Goal: Information Seeking & Learning: Learn about a topic

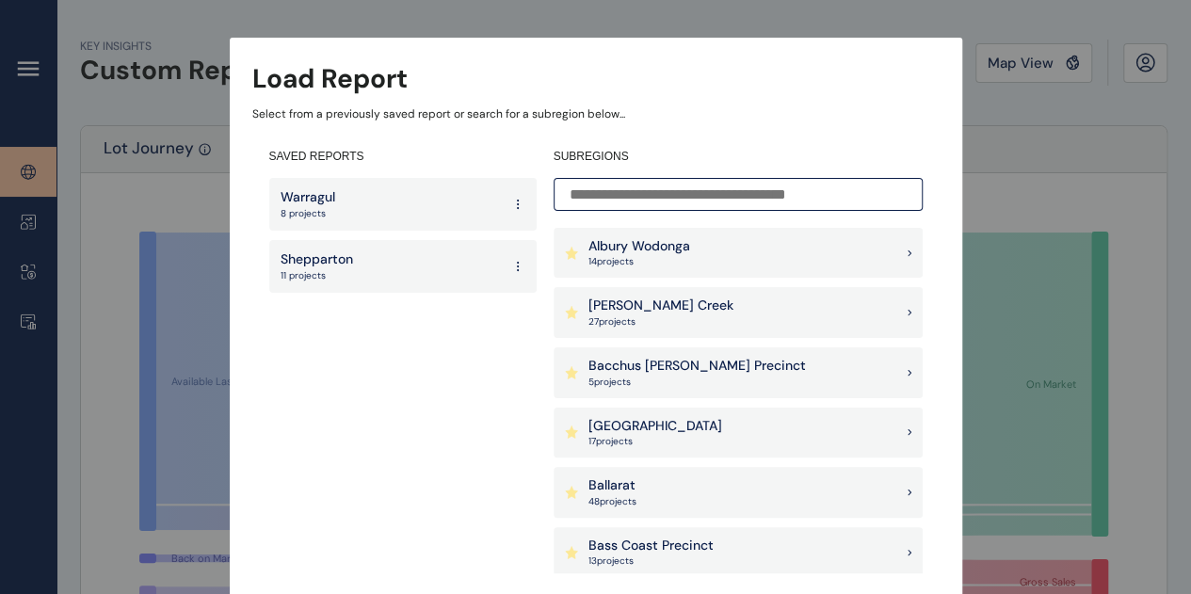
click at [744, 195] on input at bounding box center [738, 194] width 369 height 33
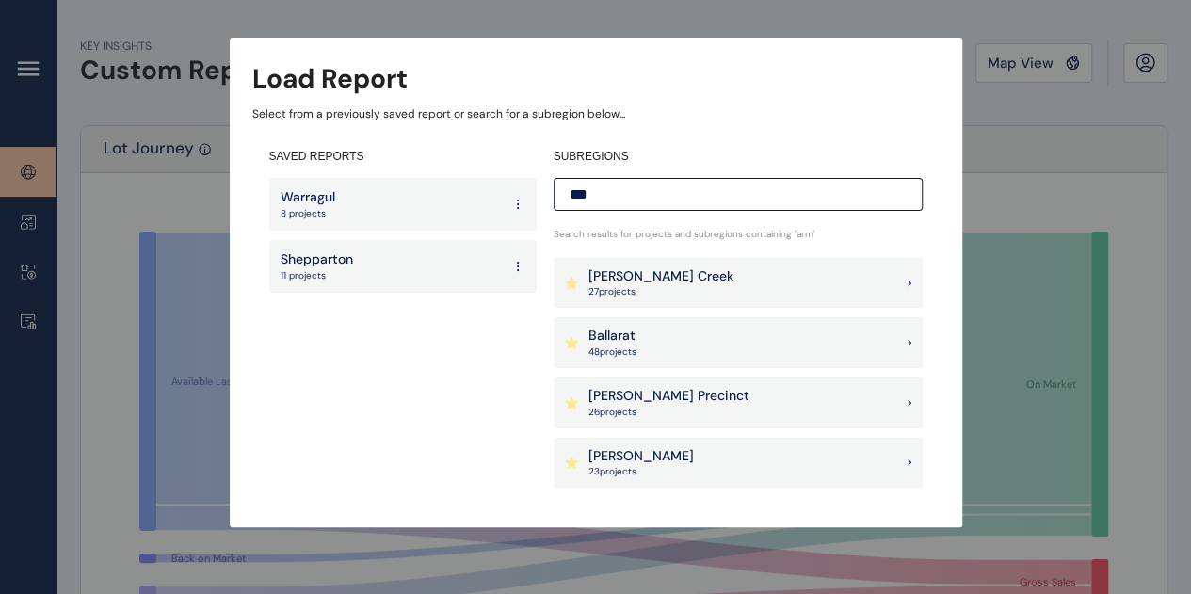
type input "***"
click at [652, 287] on p "27 project s" at bounding box center [661, 291] width 145 height 13
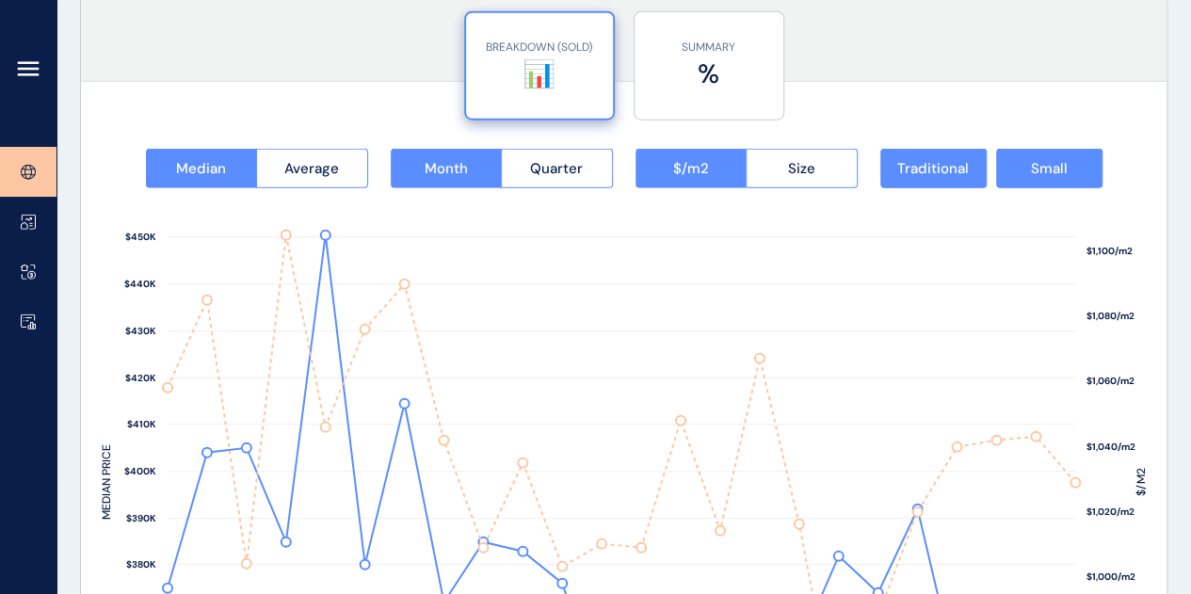
scroll to position [2403, 0]
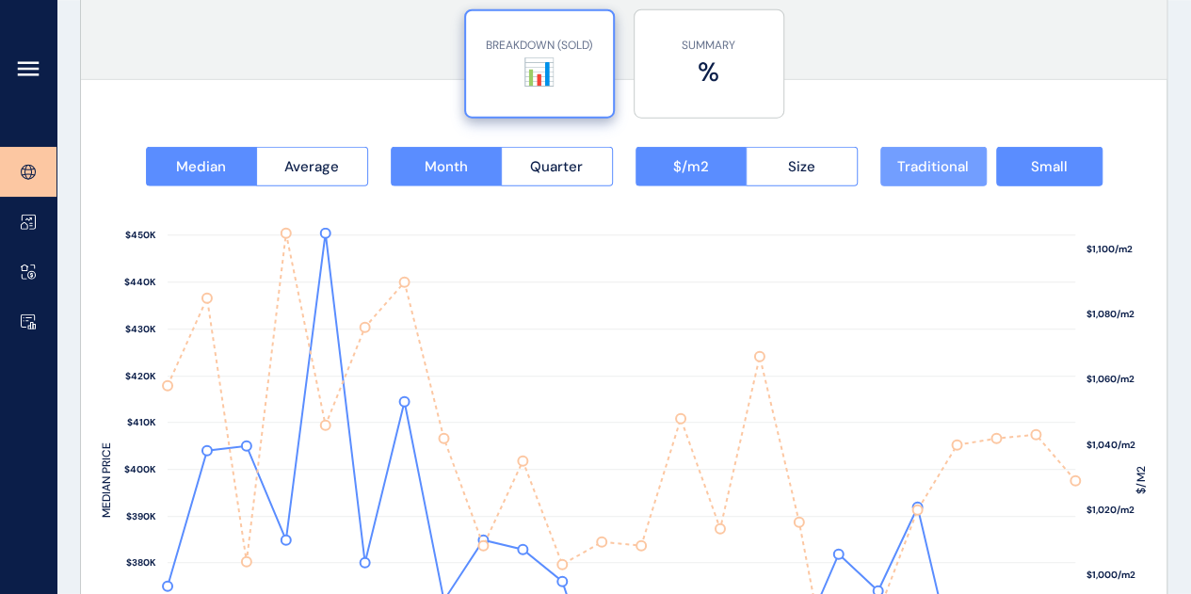
click at [955, 157] on span "Traditional" at bounding box center [934, 166] width 72 height 19
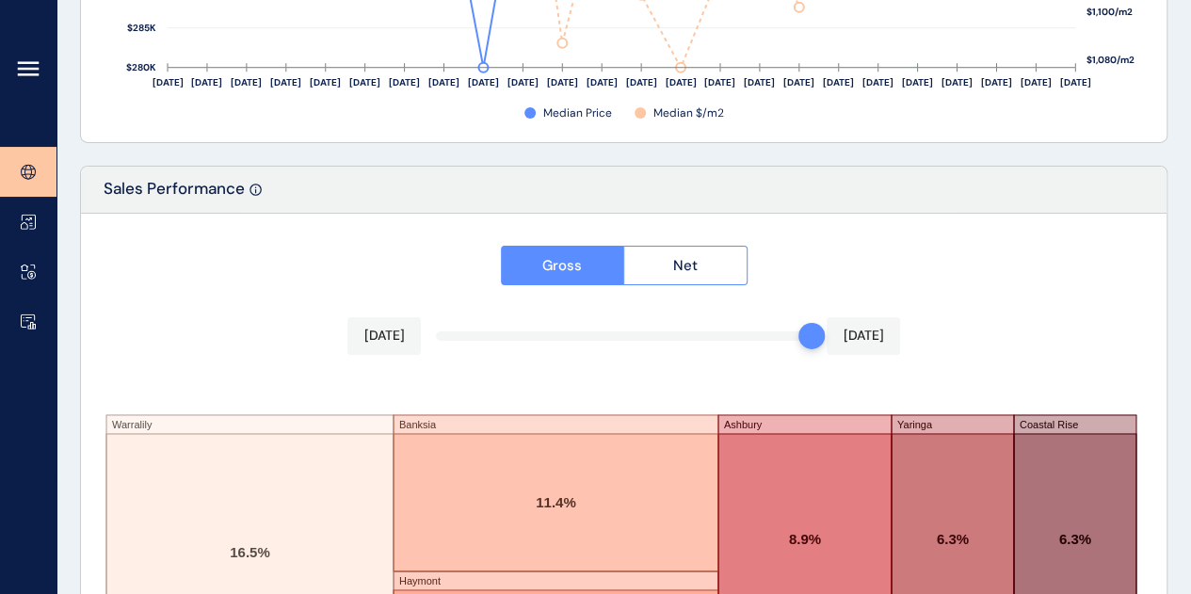
scroll to position [3367, 0]
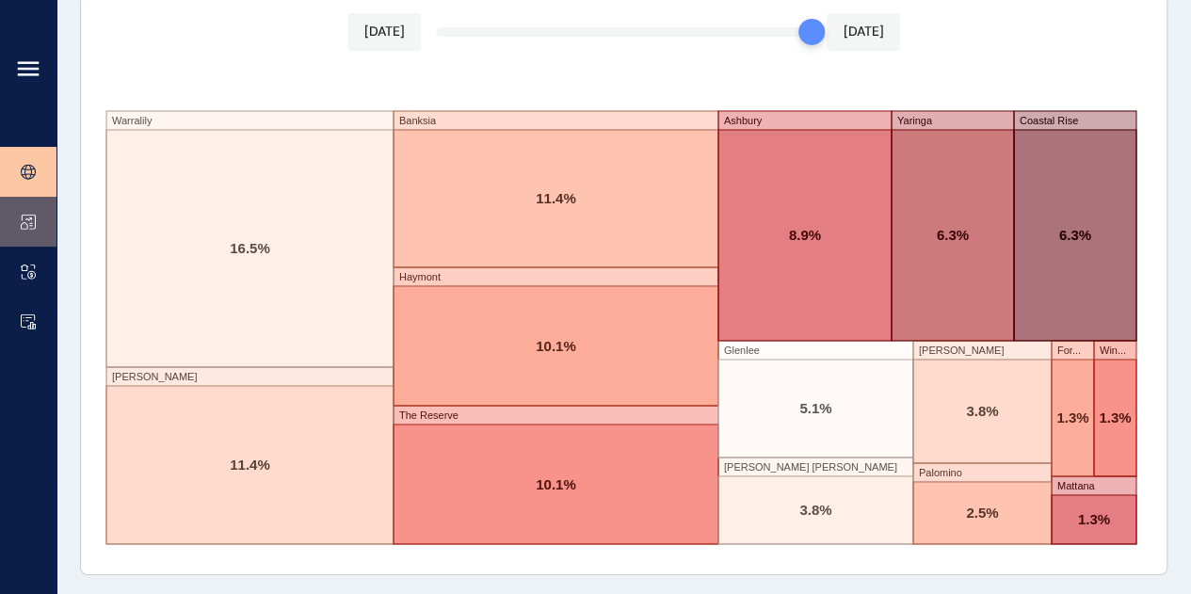
click at [15, 224] on link at bounding box center [28, 222] width 57 height 50
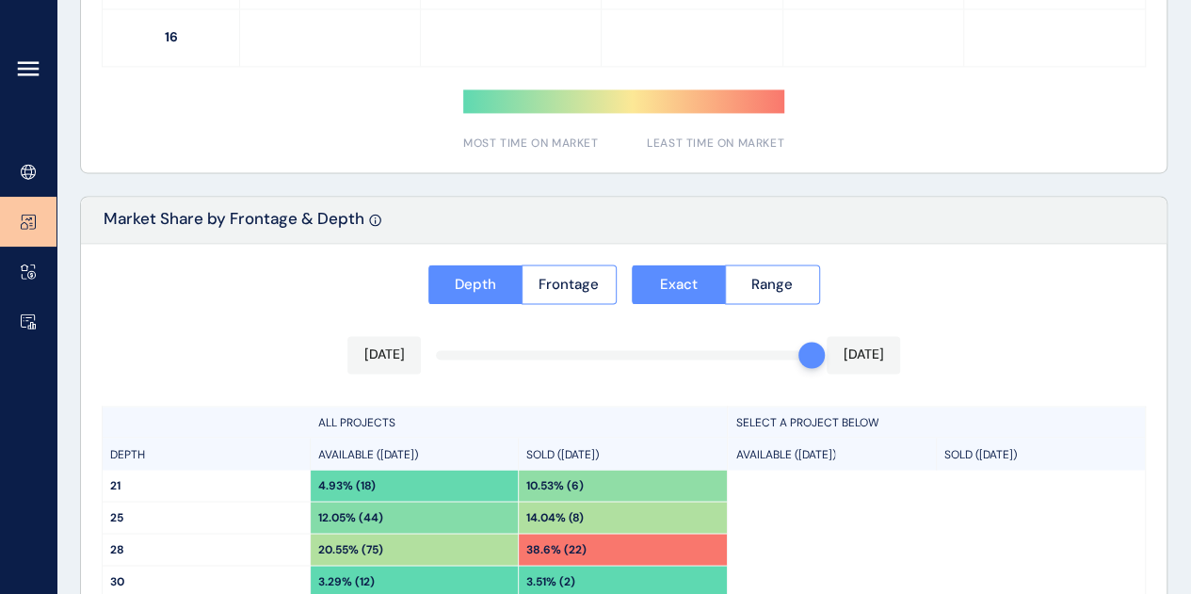
type input "**********"
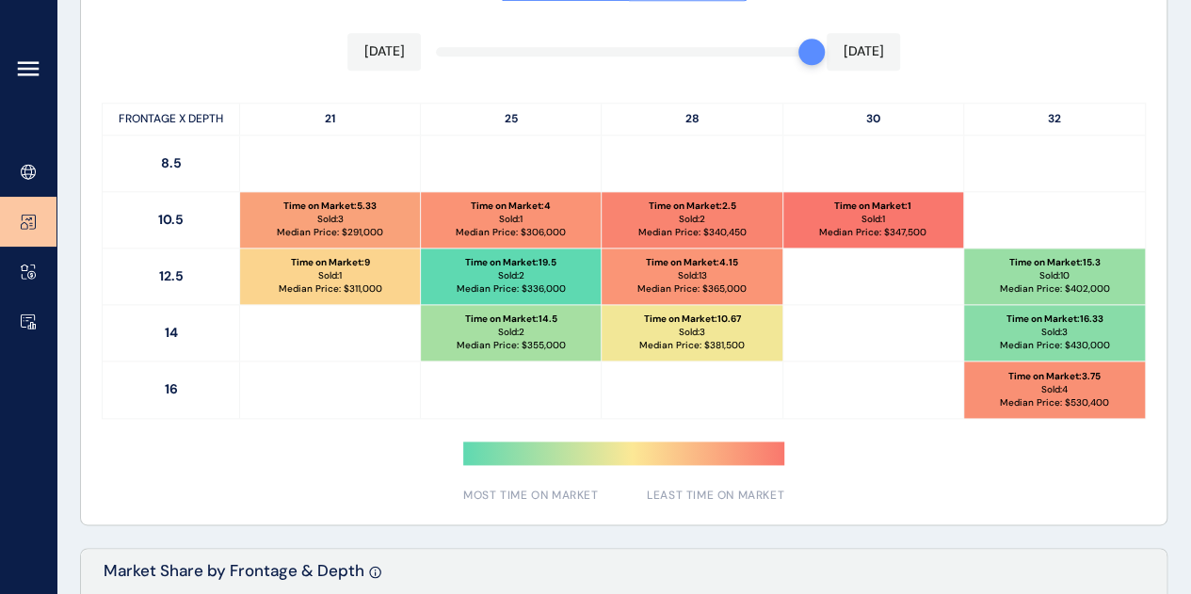
scroll to position [1028, 0]
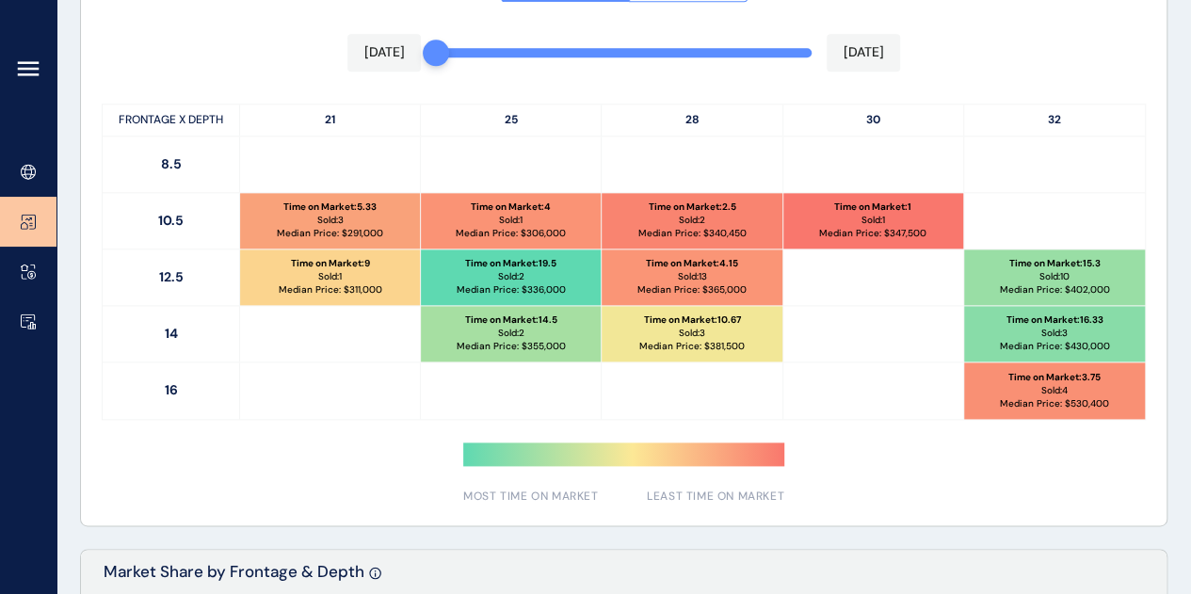
click at [439, 52] on div "Time on Market Market Share Aug 2024 Jul 2025 FRONTAGE X DEPTH 21 25 28 30 32 8…" at bounding box center [624, 227] width 1086 height 595
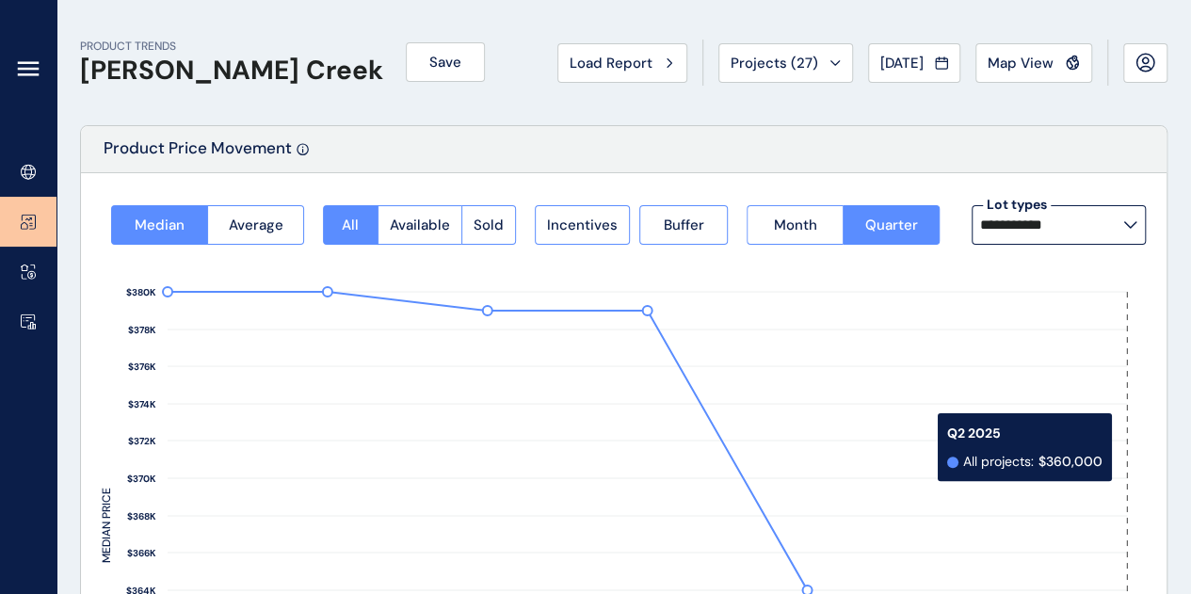
scroll to position [1, 0]
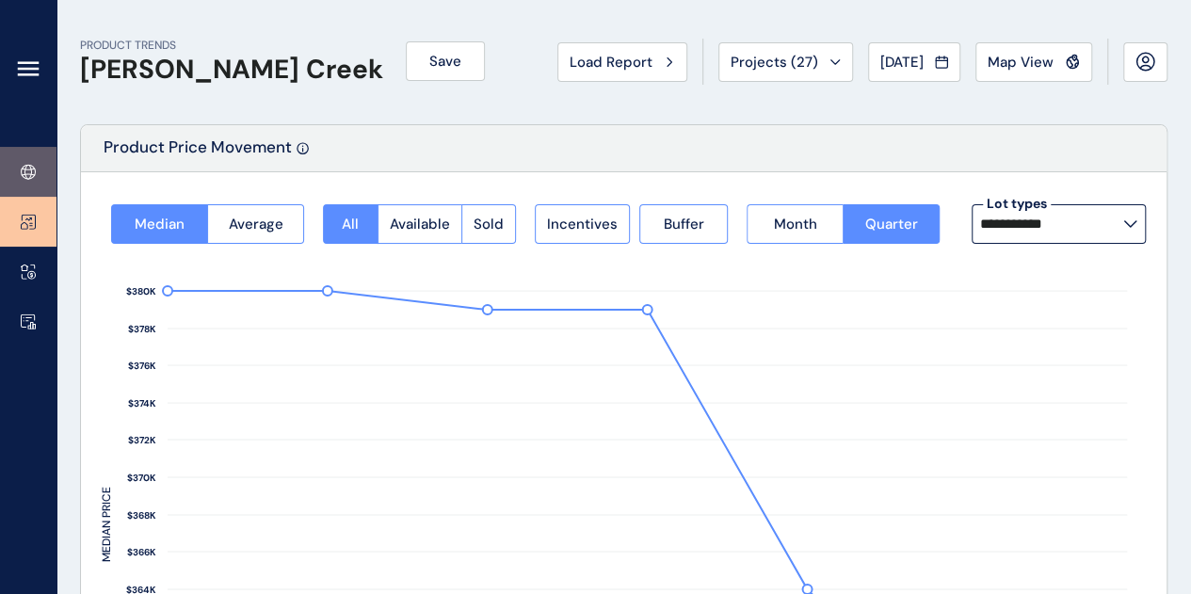
click at [25, 170] on icon at bounding box center [28, 172] width 7 height 14
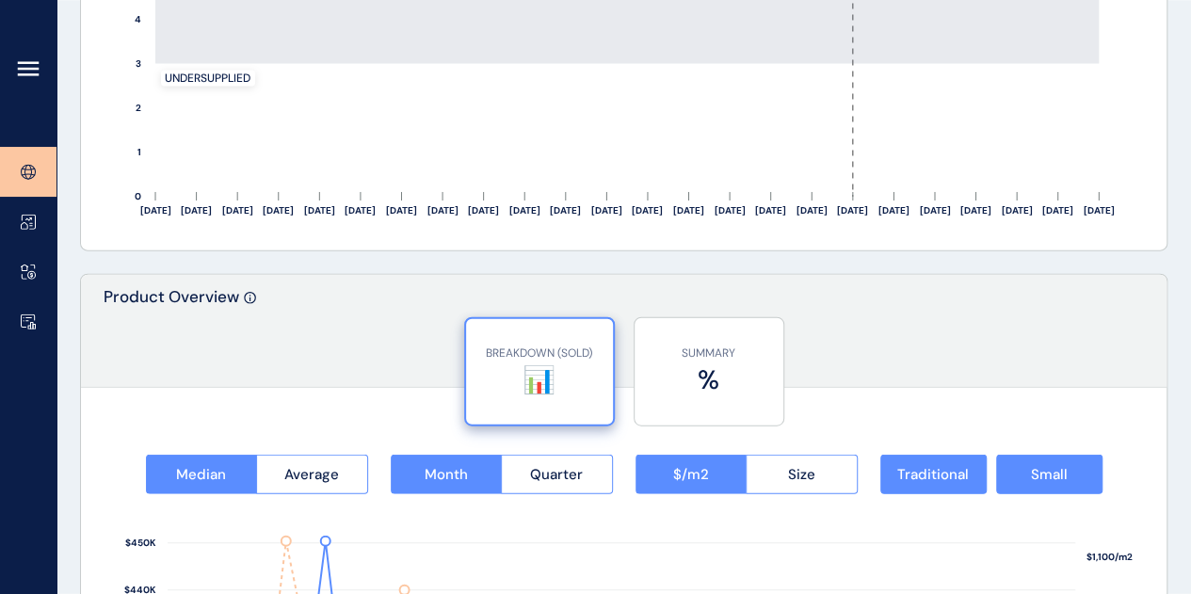
scroll to position [2470, 0]
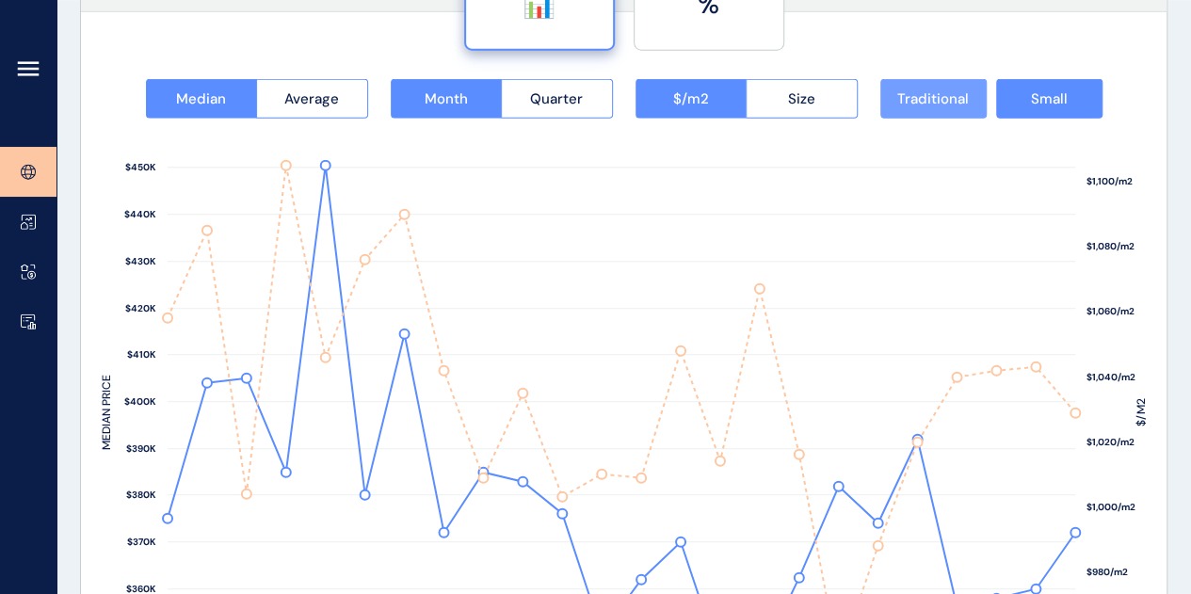
click at [928, 101] on span "Traditional" at bounding box center [934, 98] width 72 height 19
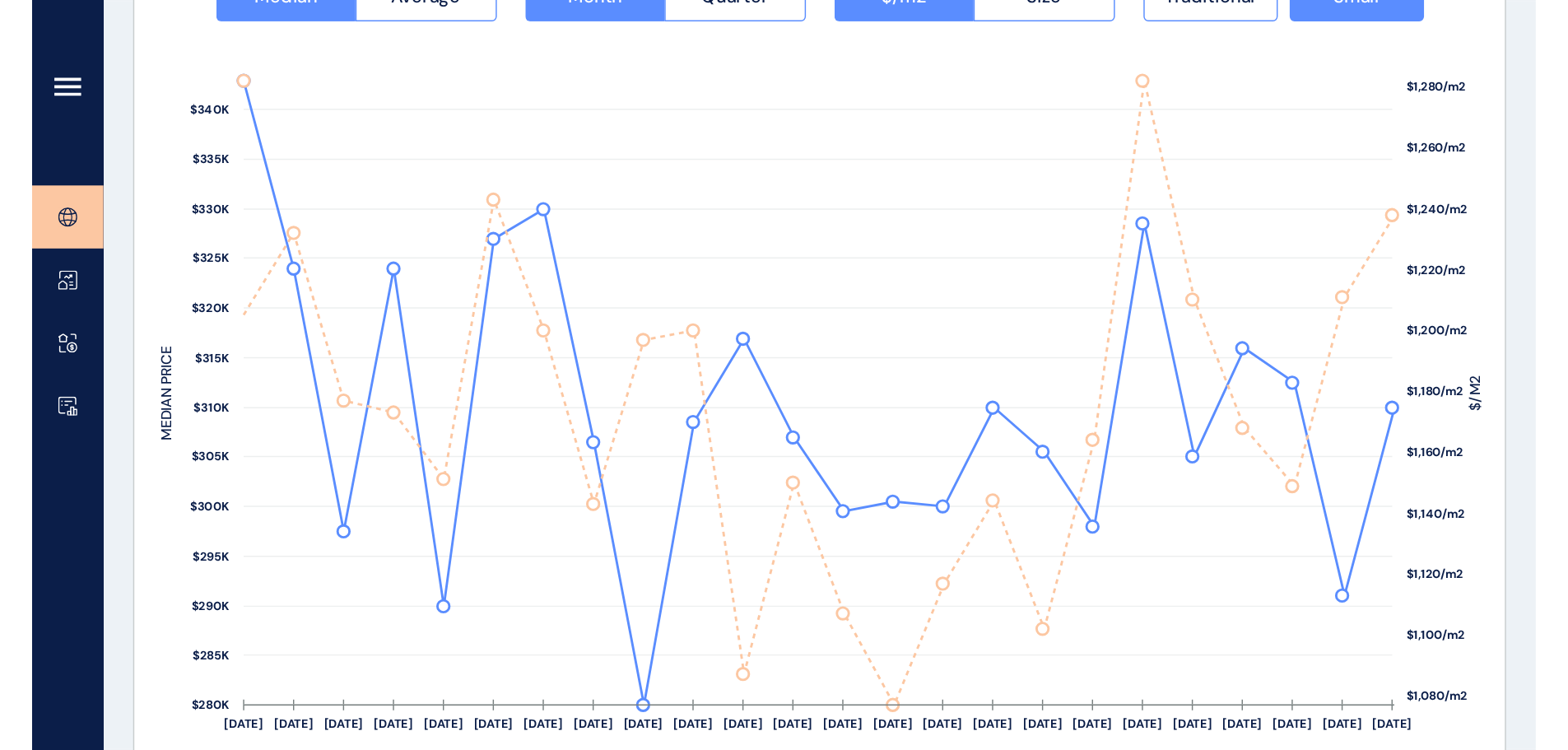
scroll to position [2248, 0]
